Goal: Navigation & Orientation: Find specific page/section

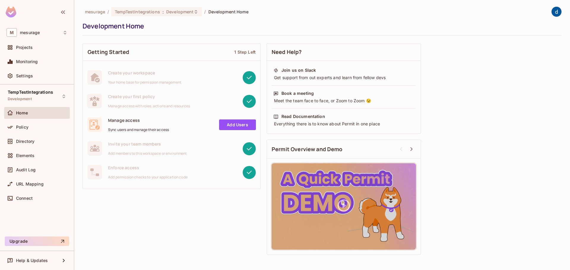
click at [199, 239] on div "Getting Started 1 Step Left Create your workspace Your home base for permission…" at bounding box center [322, 149] width 479 height 218
click at [35, 130] on div "Policy" at bounding box center [37, 127] width 61 height 7
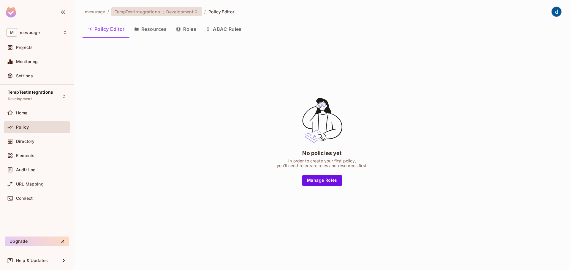
click at [162, 12] on span ":" at bounding box center [163, 11] width 2 height 5
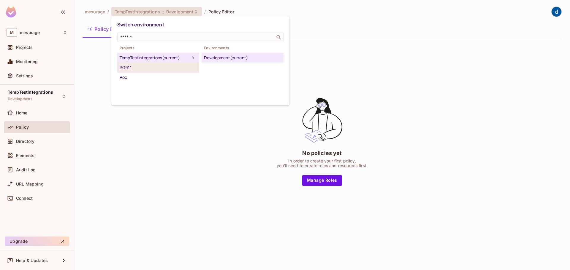
click at [147, 70] on div "PG911" at bounding box center [158, 67] width 77 height 7
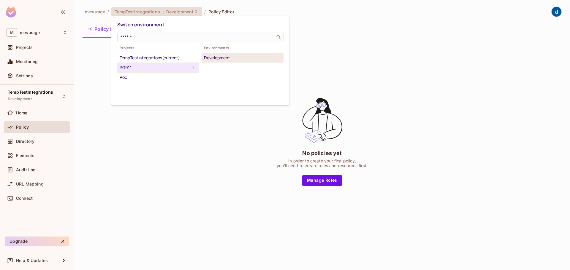
click at [218, 56] on div "Development" at bounding box center [242, 57] width 77 height 7
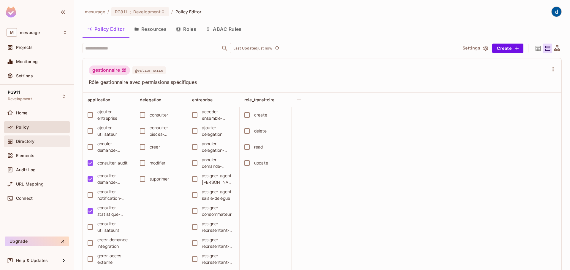
click at [34, 141] on span "Directory" at bounding box center [25, 141] width 18 height 5
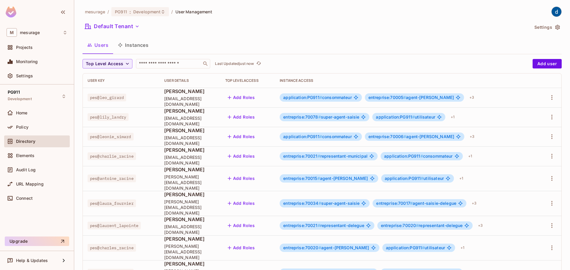
click at [440, 4] on div "mesurage / PG911 : Development / User Management Default Tenant Settings Users …" at bounding box center [322, 135] width 496 height 270
